Goal: Task Accomplishment & Management: Use online tool/utility

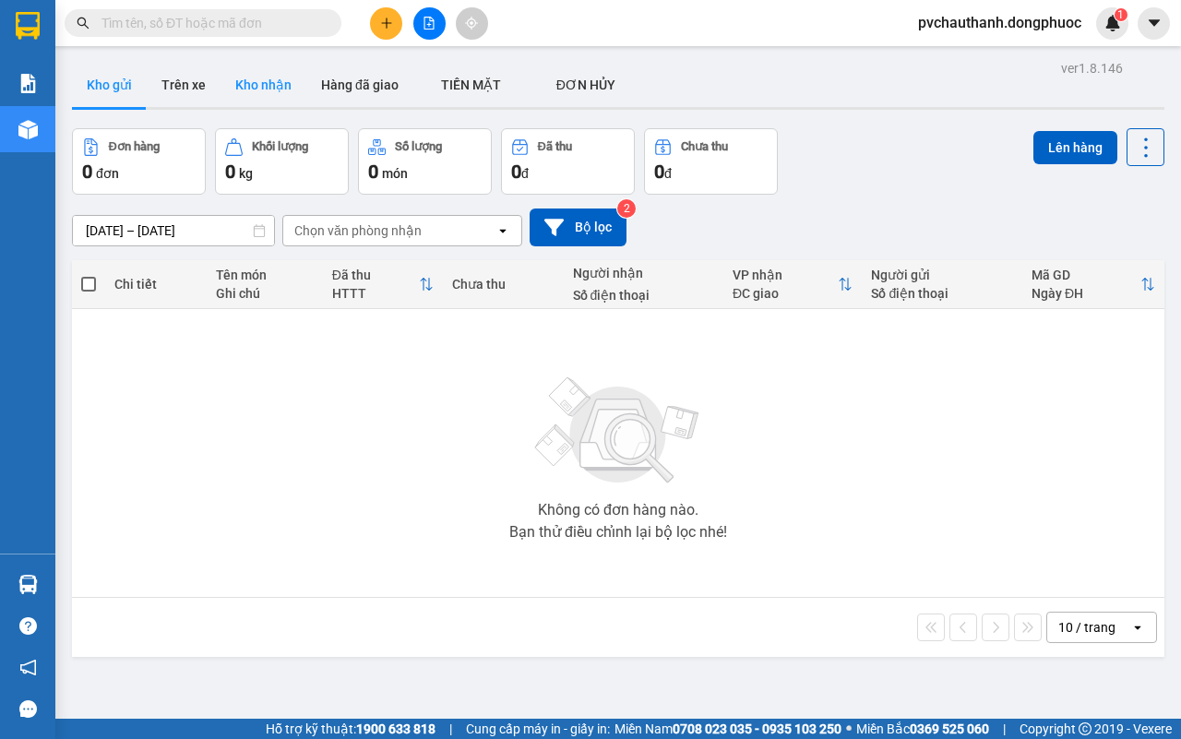
click at [255, 79] on button "Kho nhận" at bounding box center [264, 85] width 86 height 44
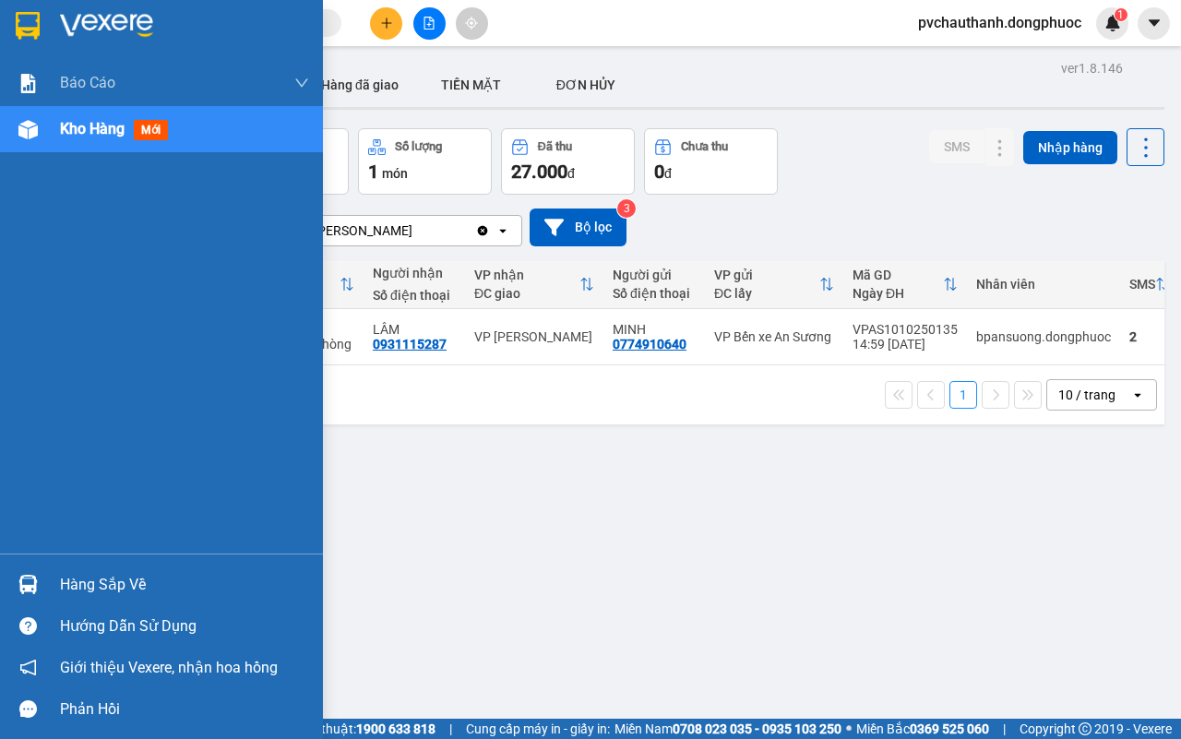
click at [99, 578] on div "Hàng sắp về" at bounding box center [184, 585] width 249 height 28
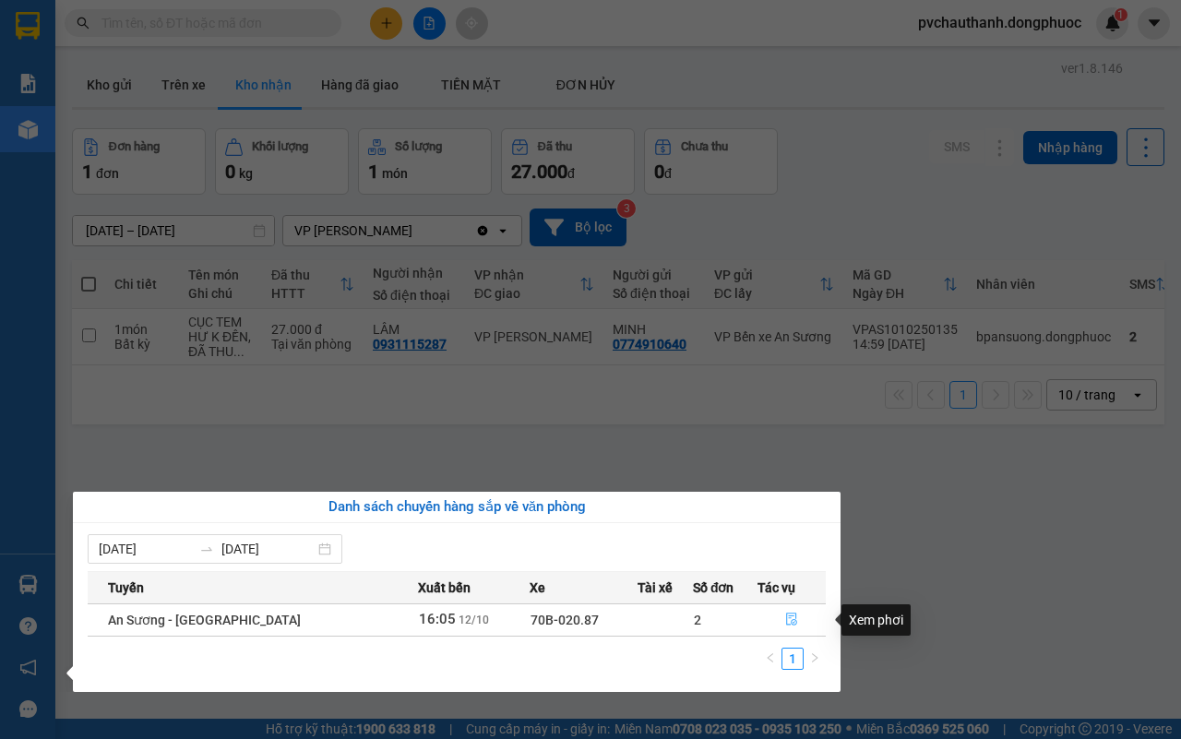
click at [786, 616] on icon "file-done" at bounding box center [791, 619] width 11 height 13
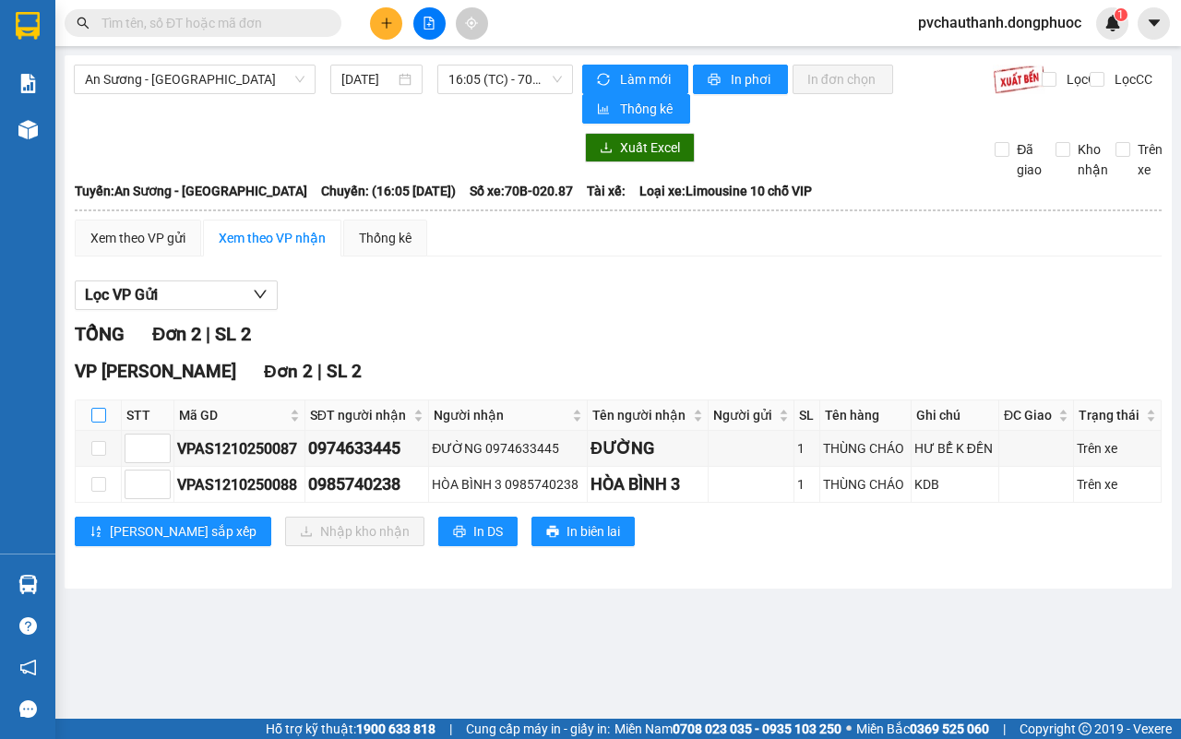
click at [100, 416] on input "checkbox" at bounding box center [98, 415] width 15 height 15
checkbox input "true"
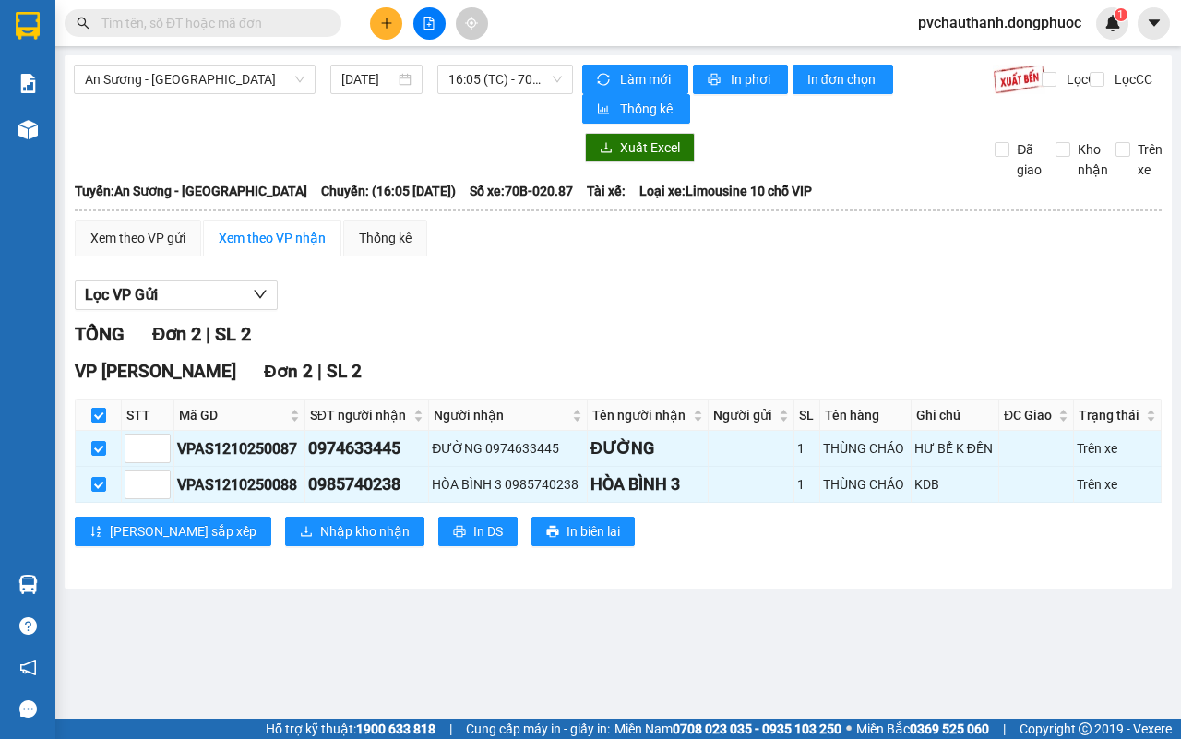
checkbox input "true"
click at [320, 527] on span "Nhập kho nhận" at bounding box center [365, 531] width 90 height 20
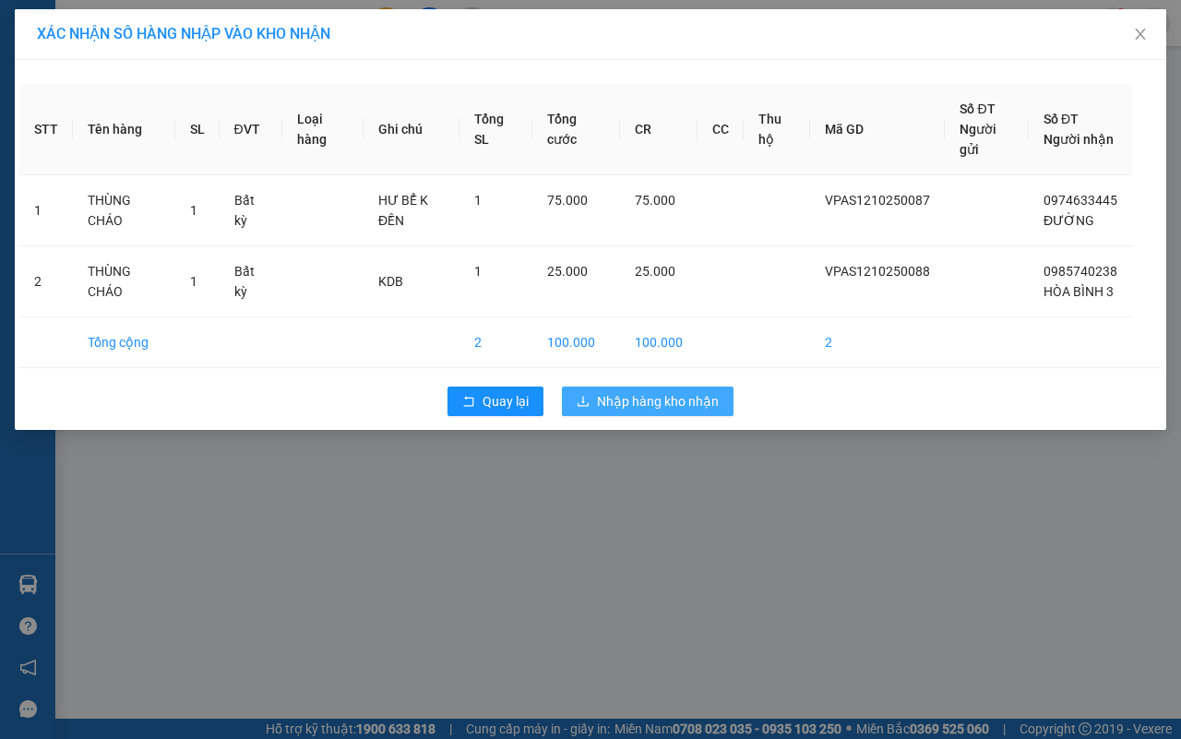
click at [615, 412] on span "Nhập hàng kho nhận" at bounding box center [658, 401] width 122 height 20
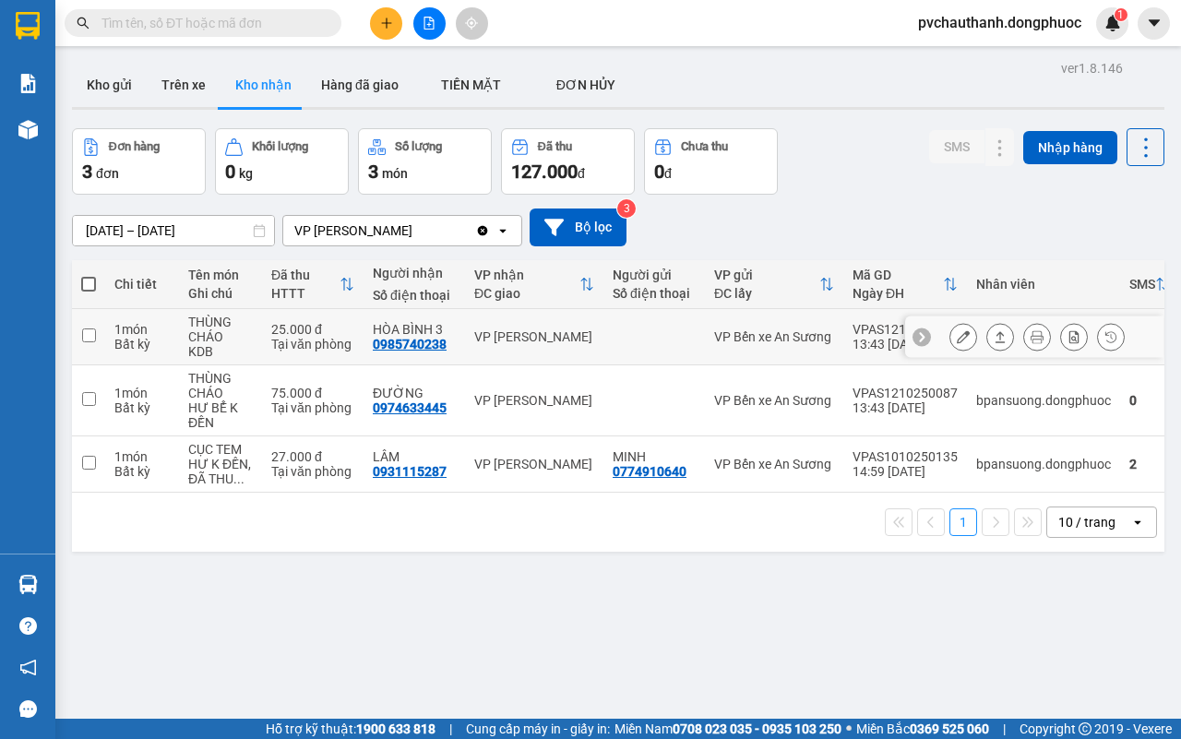
click at [996, 342] on icon at bounding box center [1001, 336] width 10 height 11
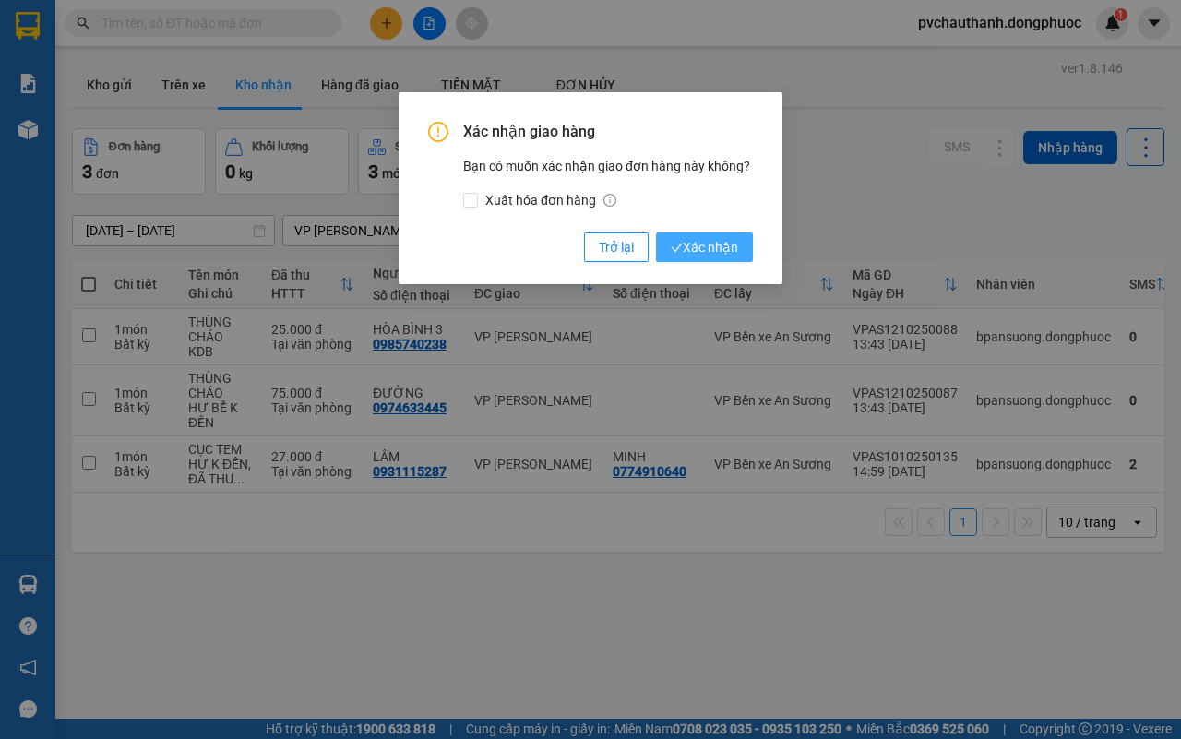
click at [690, 242] on span "Xác nhận" at bounding box center [704, 247] width 67 height 20
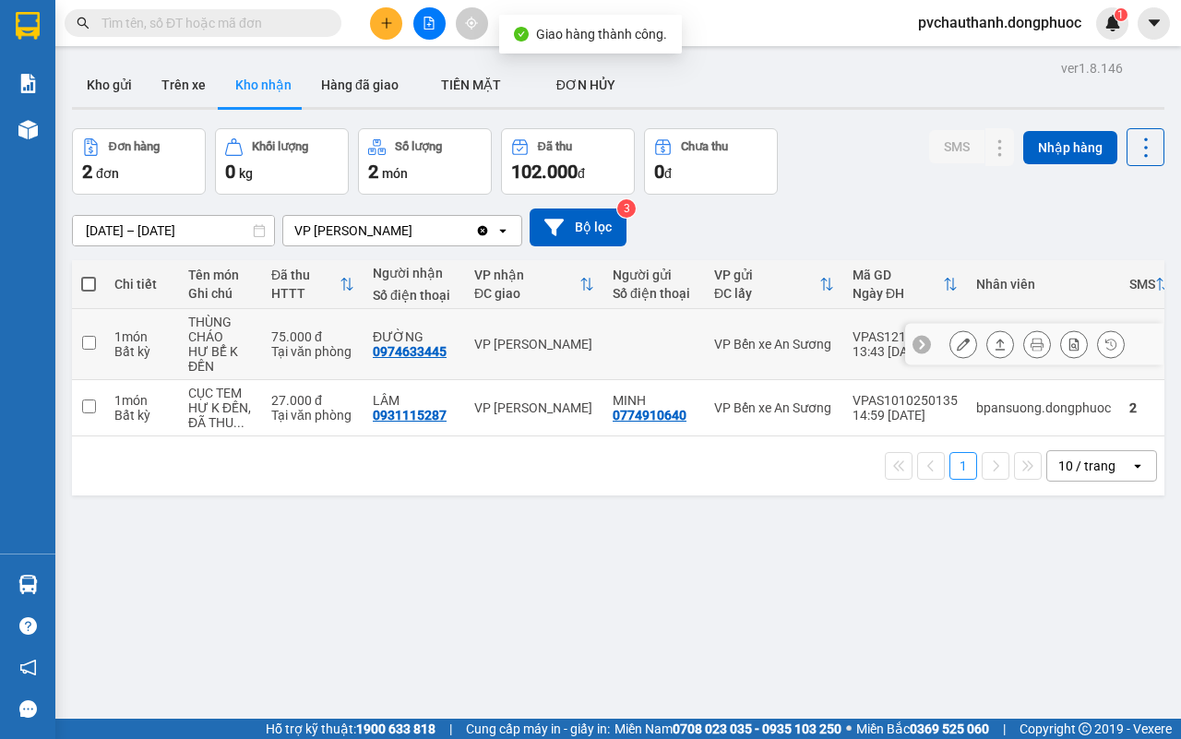
click at [994, 344] on icon at bounding box center [1000, 344] width 13 height 13
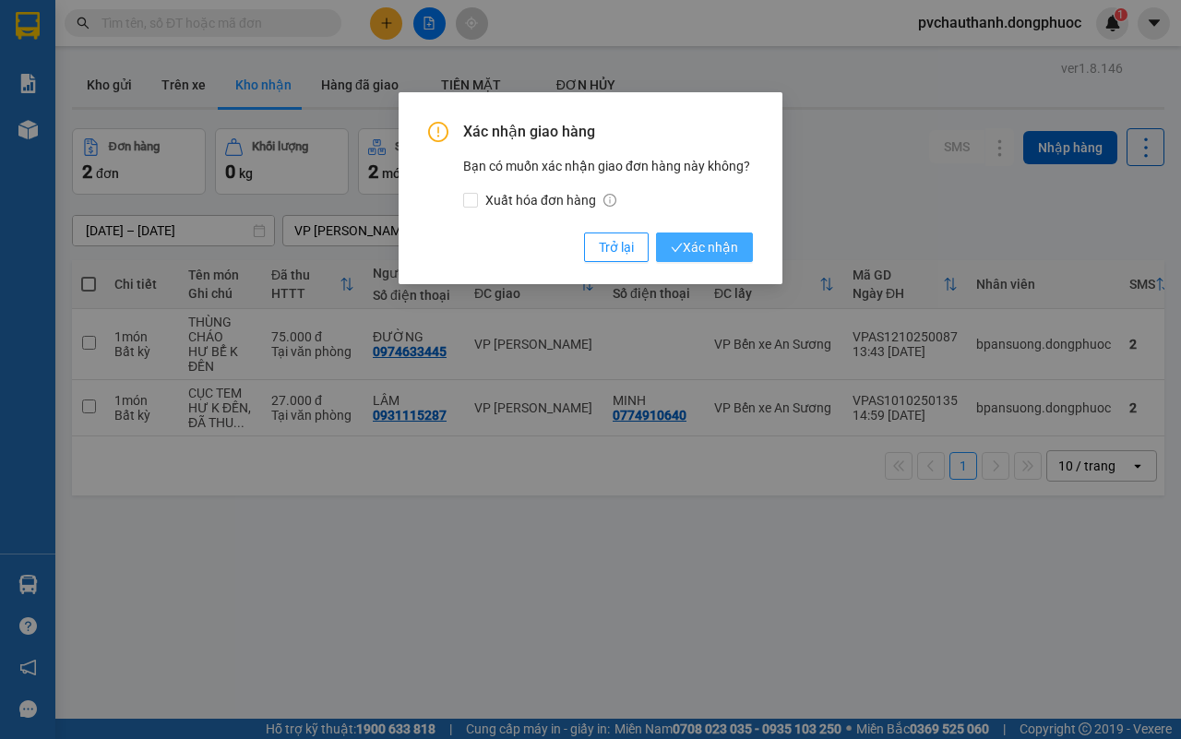
click at [708, 250] on span "Xác nhận" at bounding box center [704, 247] width 67 height 20
